Goal: Check status: Check status

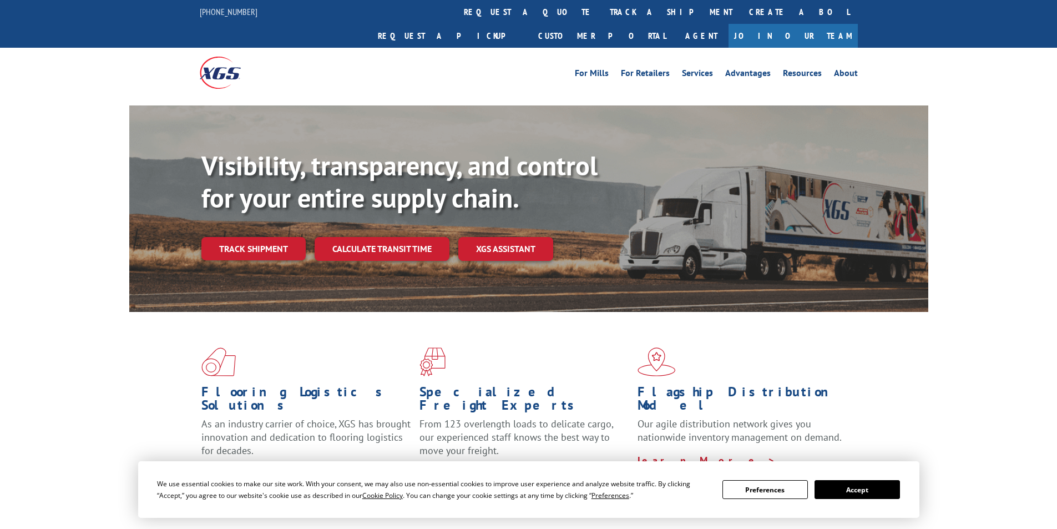
click at [851, 483] on button "Accept" at bounding box center [857, 489] width 85 height 19
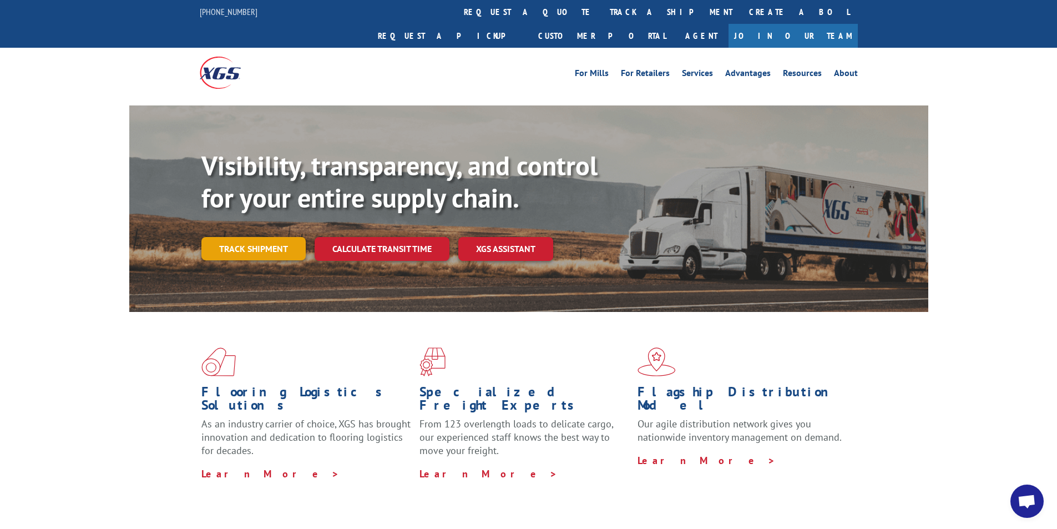
click at [264, 237] on link "Track shipment" at bounding box center [253, 248] width 104 height 23
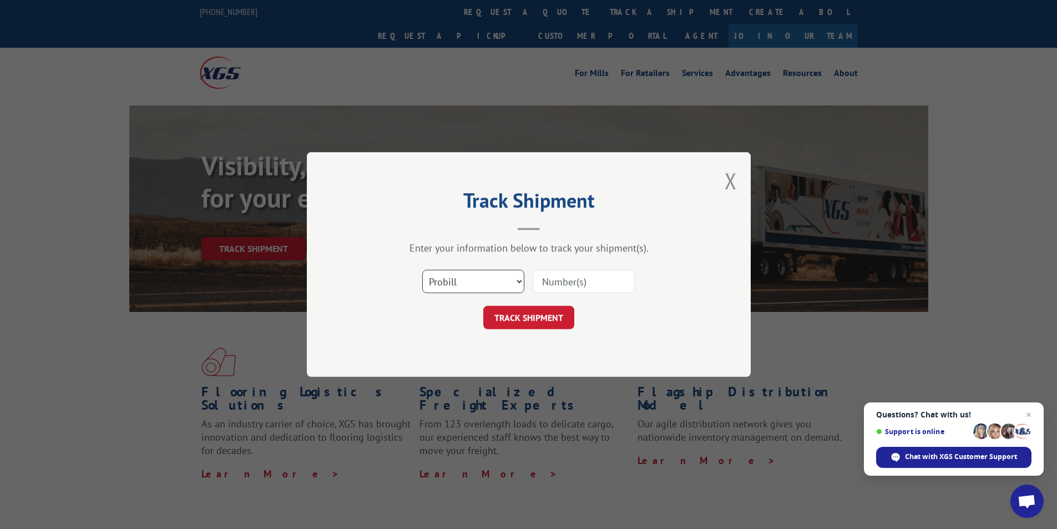
click at [506, 279] on select "Select category... Probill BOL PO" at bounding box center [473, 281] width 102 height 23
click at [569, 281] on input at bounding box center [584, 281] width 102 height 23
paste input "5874869"
type input "5874869"
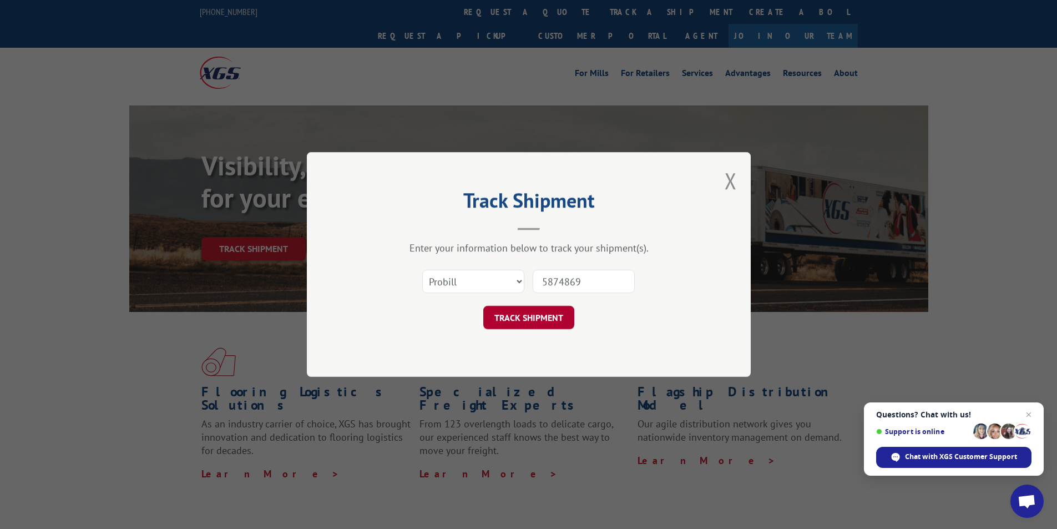
click at [550, 314] on button "TRACK SHIPMENT" at bounding box center [528, 317] width 91 height 23
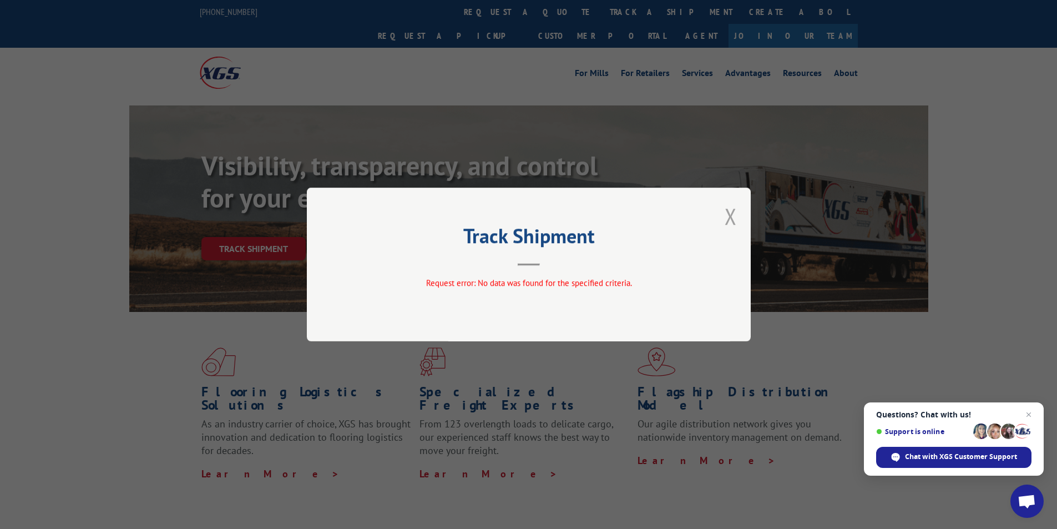
click at [734, 215] on button "Close modal" at bounding box center [731, 215] width 12 height 29
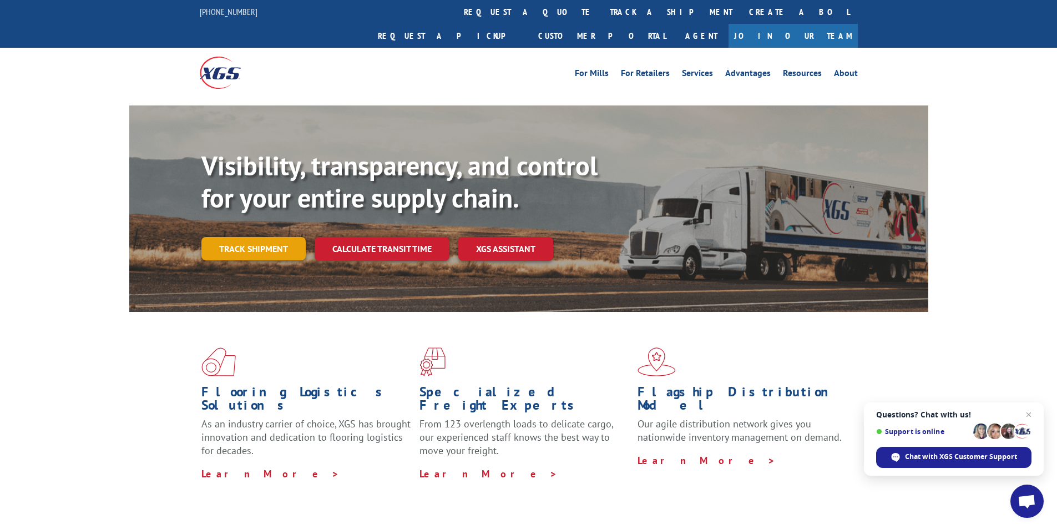
click at [255, 237] on link "Track shipment" at bounding box center [253, 248] width 104 height 23
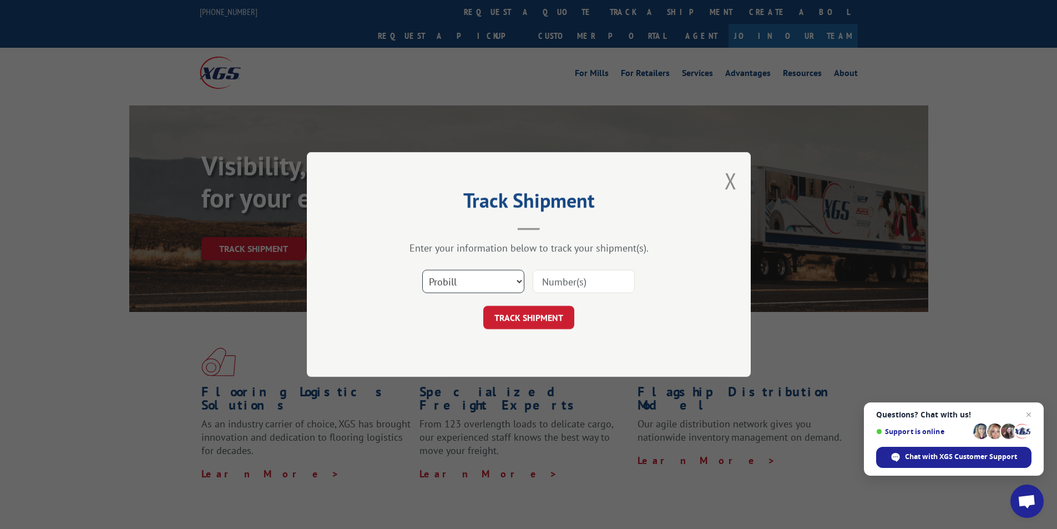
click at [487, 285] on select "Select category... Probill BOL PO" at bounding box center [473, 281] width 102 height 23
select select "po"
click at [422, 270] on select "Select category... Probill BOL PO" at bounding box center [473, 281] width 102 height 23
click at [569, 281] on input at bounding box center [584, 281] width 102 height 23
paste input "5874869"
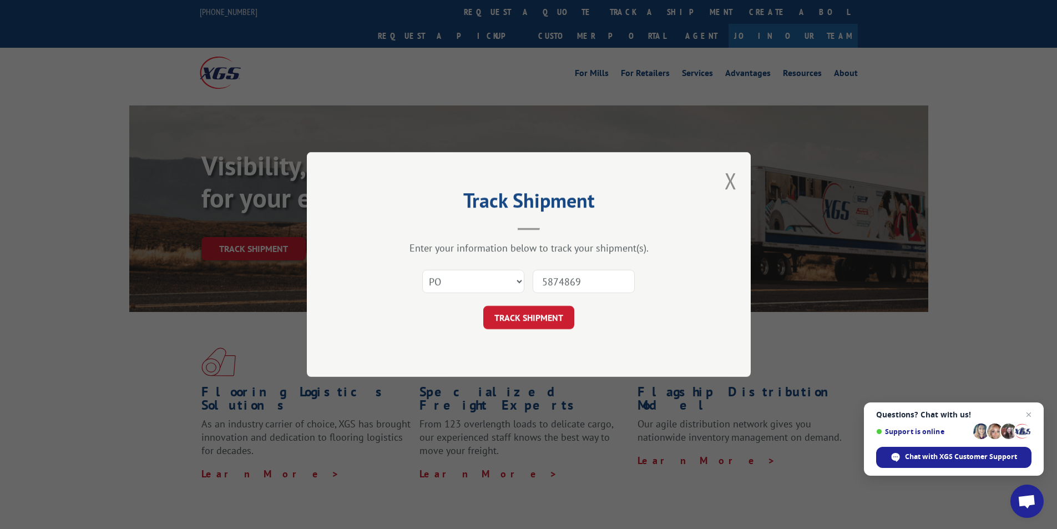
type input "5874869"
click at [543, 330] on div "Track Shipment Enter your information below to track your shipment(s). Select c…" at bounding box center [529, 264] width 444 height 225
click at [543, 326] on button "TRACK SHIPMENT" at bounding box center [528, 317] width 91 height 23
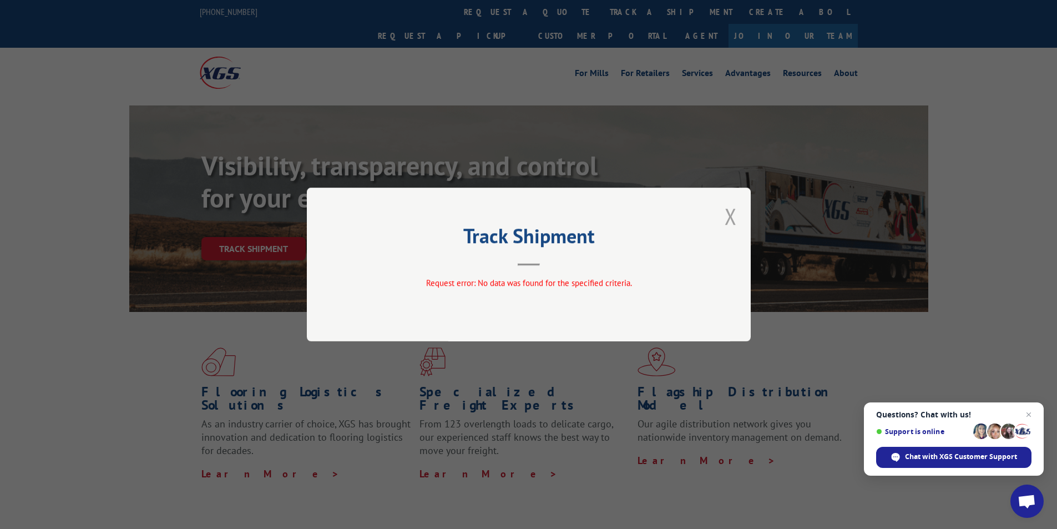
click at [734, 211] on button "Close modal" at bounding box center [731, 215] width 12 height 29
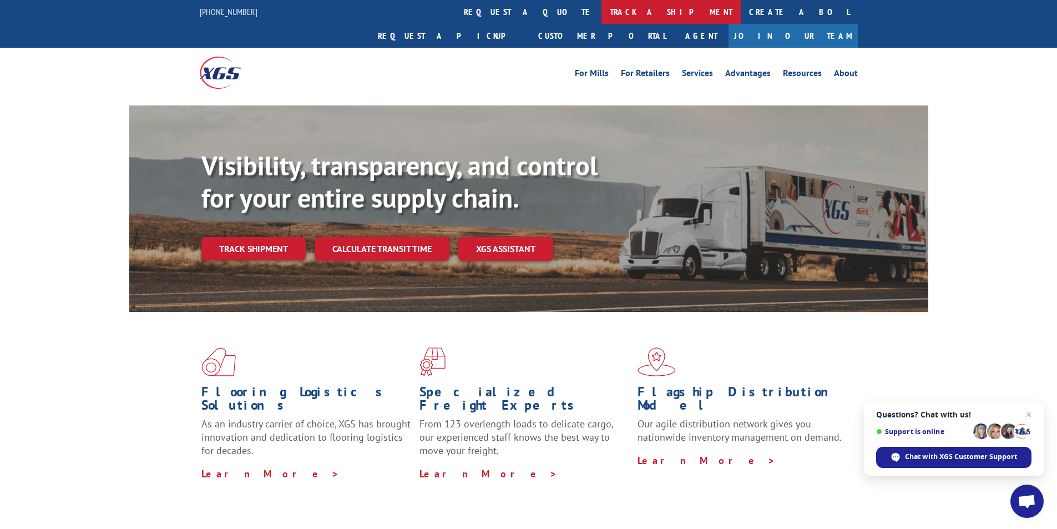
click at [602, 17] on link "track a shipment" at bounding box center [671, 12] width 139 height 24
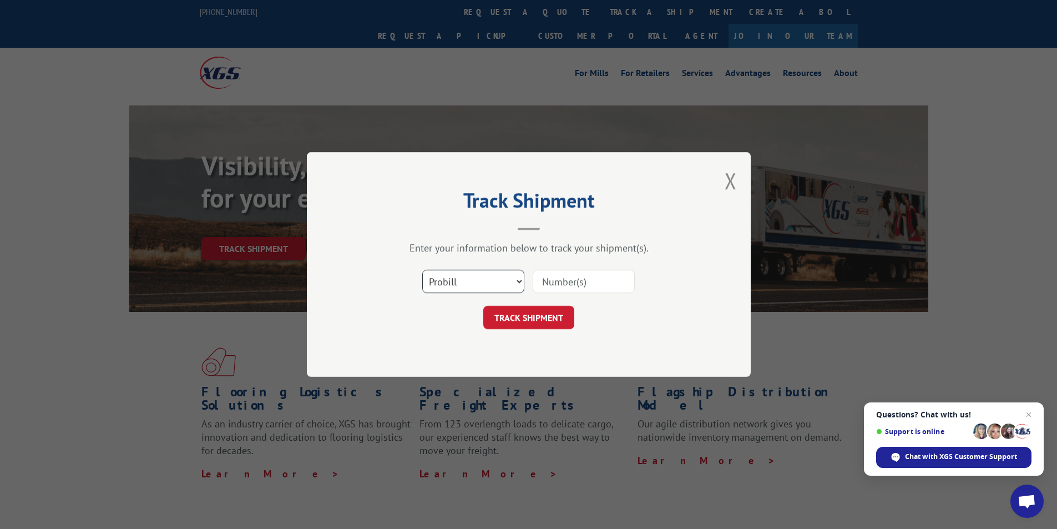
click at [498, 284] on select "Select category... Probill BOL PO" at bounding box center [473, 281] width 102 height 23
select select "bol"
click at [422, 270] on select "Select category... Probill BOL PO" at bounding box center [473, 281] width 102 height 23
click at [570, 284] on input at bounding box center [584, 281] width 102 height 23
paste input "5874869"
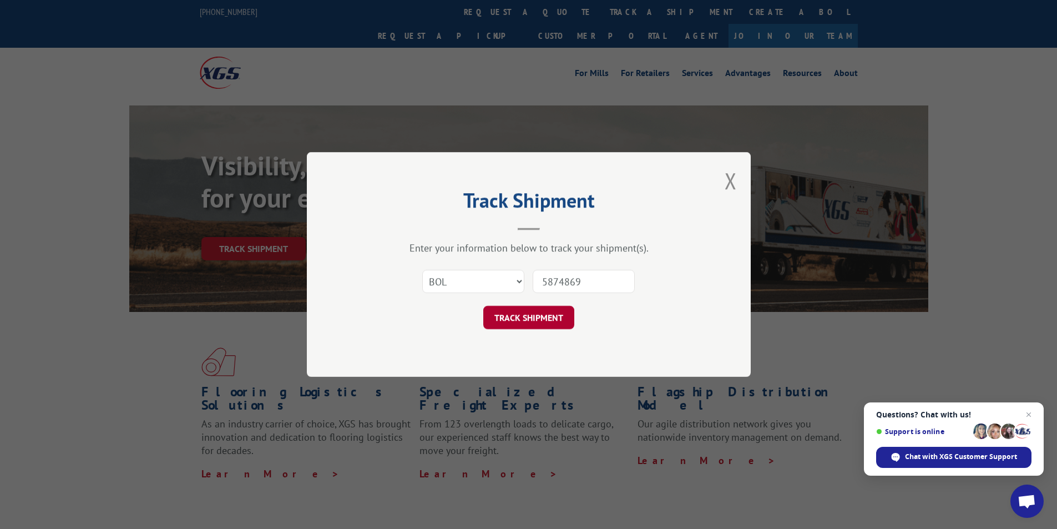
type input "5874869"
click at [548, 316] on button "TRACK SHIPMENT" at bounding box center [528, 317] width 91 height 23
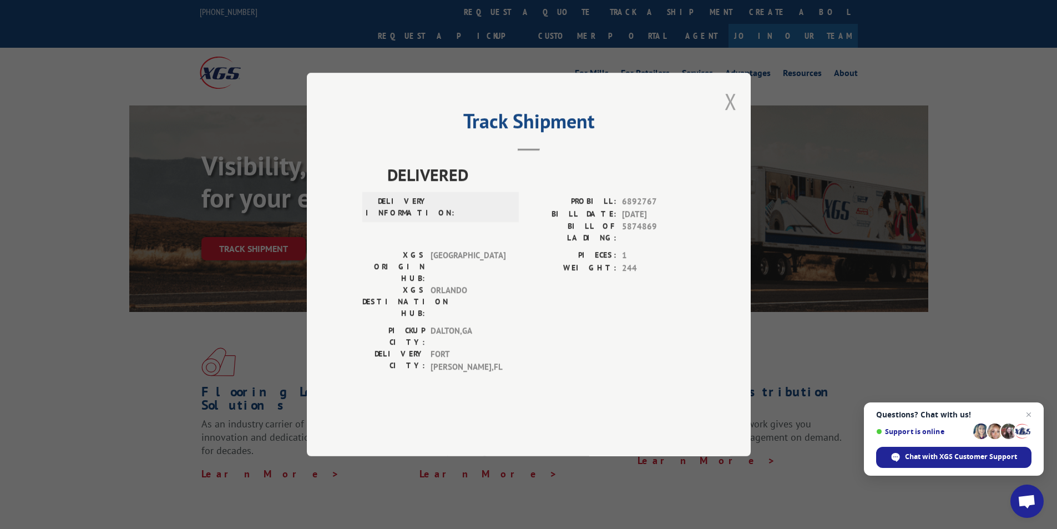
click at [731, 116] on button "Close modal" at bounding box center [731, 101] width 12 height 29
